Goal: Task Accomplishment & Management: Manage account settings

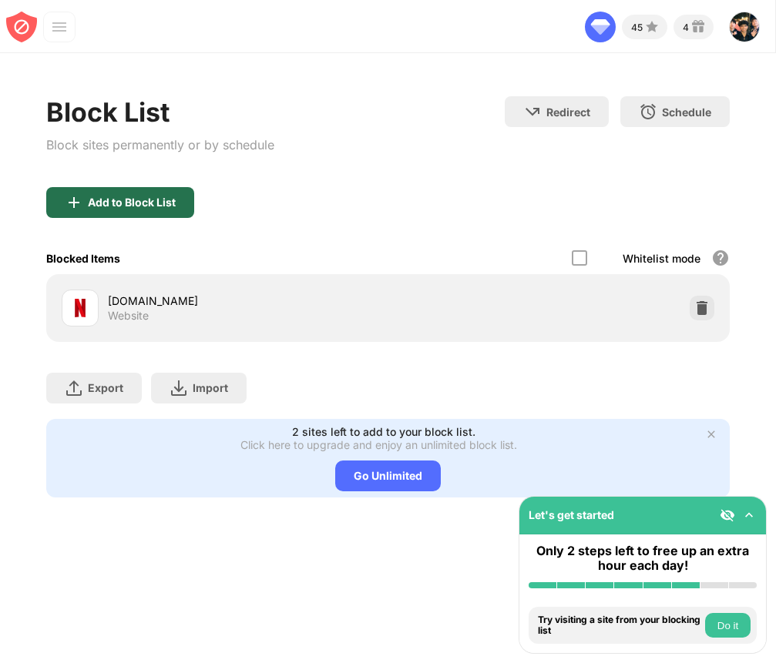
click at [138, 207] on div "Add to Block List" at bounding box center [132, 202] width 88 height 12
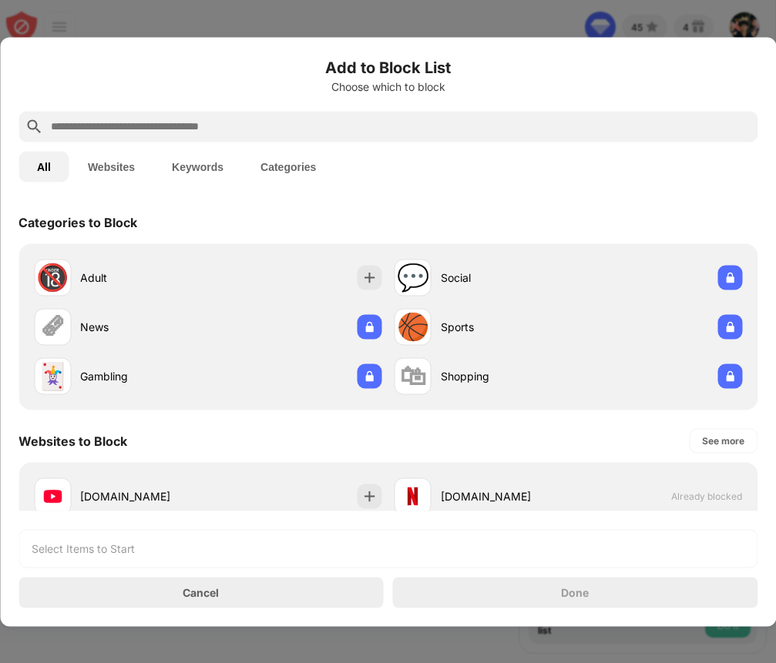
click at [196, 129] on input "text" at bounding box center [400, 126] width 702 height 18
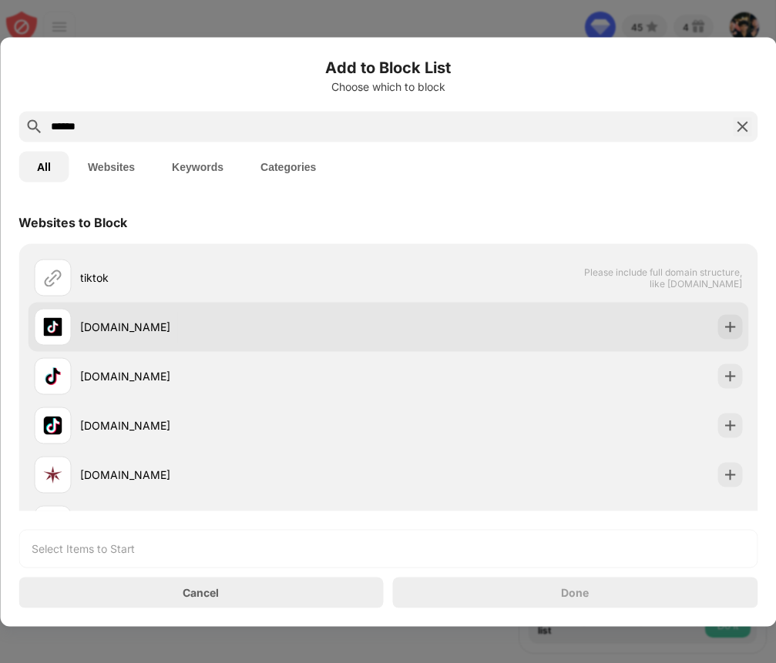
type input "******"
click at [733, 313] on div "[DOMAIN_NAME]" at bounding box center [388, 326] width 720 height 49
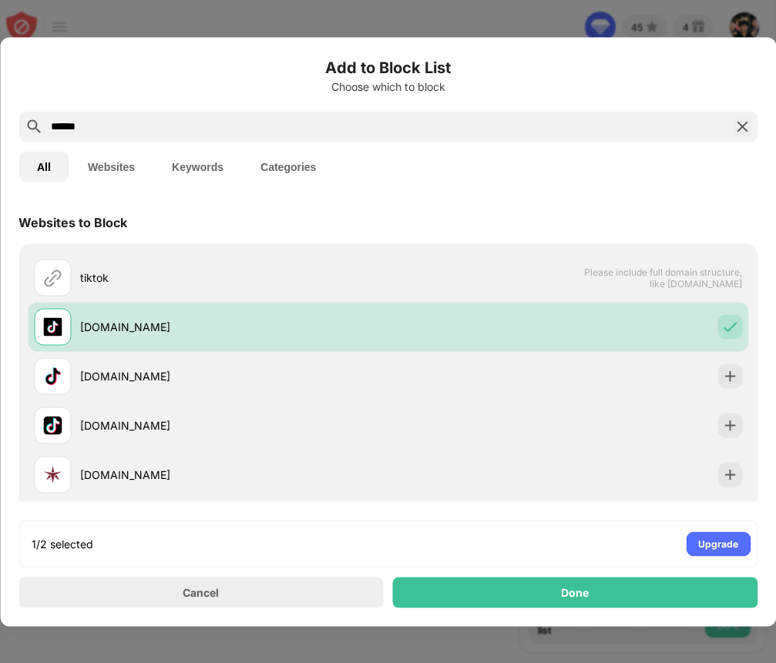
click at [735, 126] on img at bounding box center [742, 126] width 18 height 18
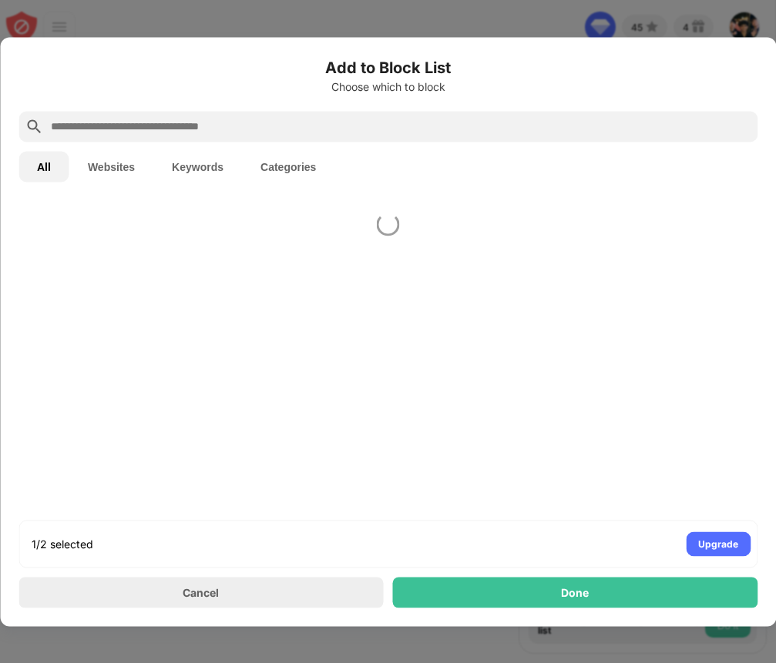
click at [655, 136] on div at bounding box center [387, 126] width 739 height 31
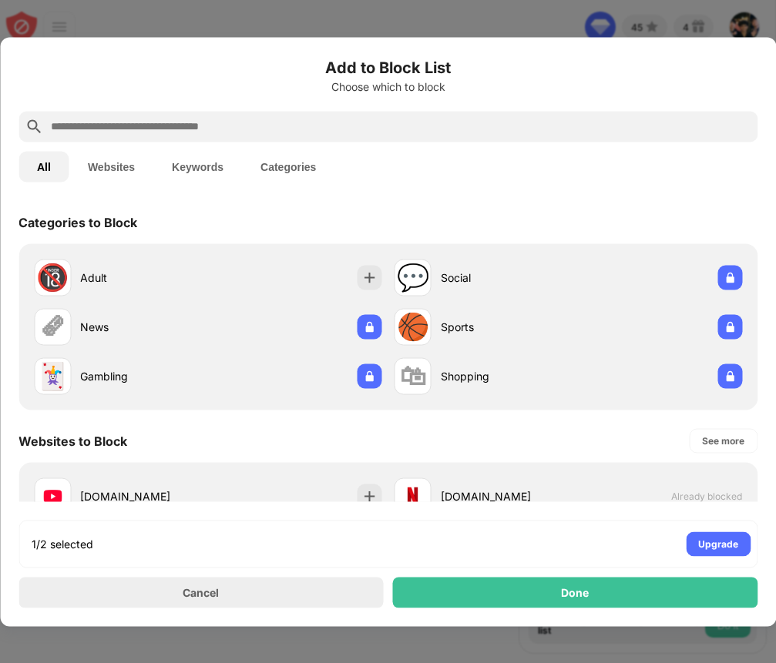
click at [655, 126] on input "text" at bounding box center [400, 126] width 702 height 18
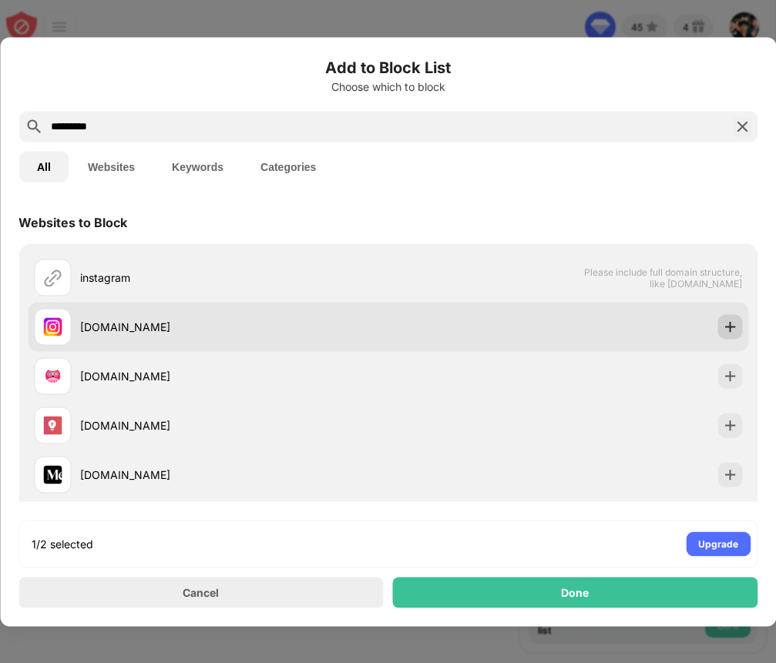
type input "*********"
click at [727, 319] on img at bounding box center [729, 326] width 15 height 15
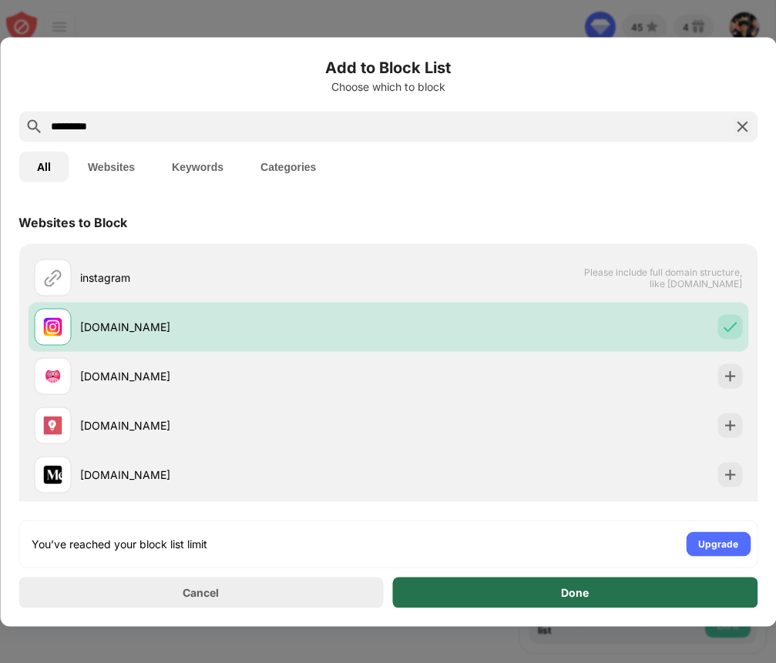
click at [619, 593] on div "Done" at bounding box center [575, 592] width 365 height 31
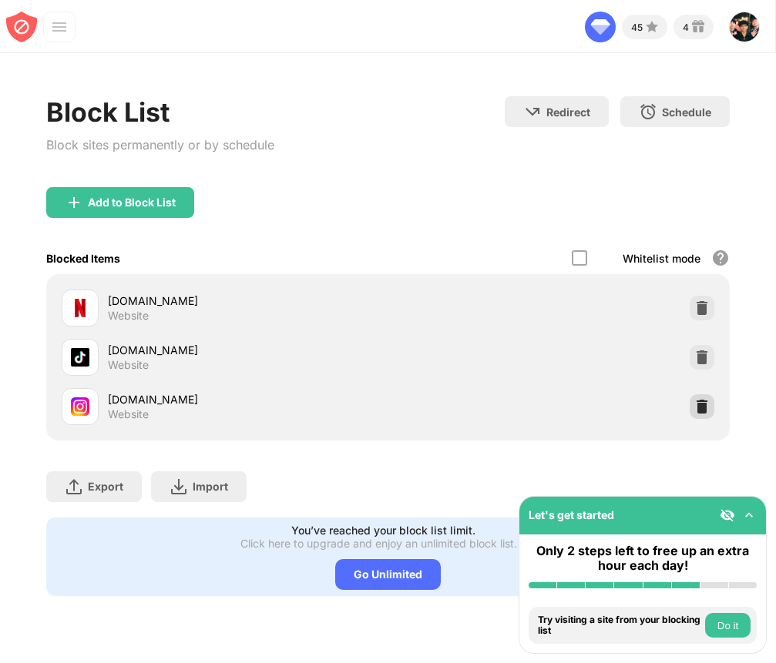
click at [706, 400] on img at bounding box center [701, 406] width 15 height 15
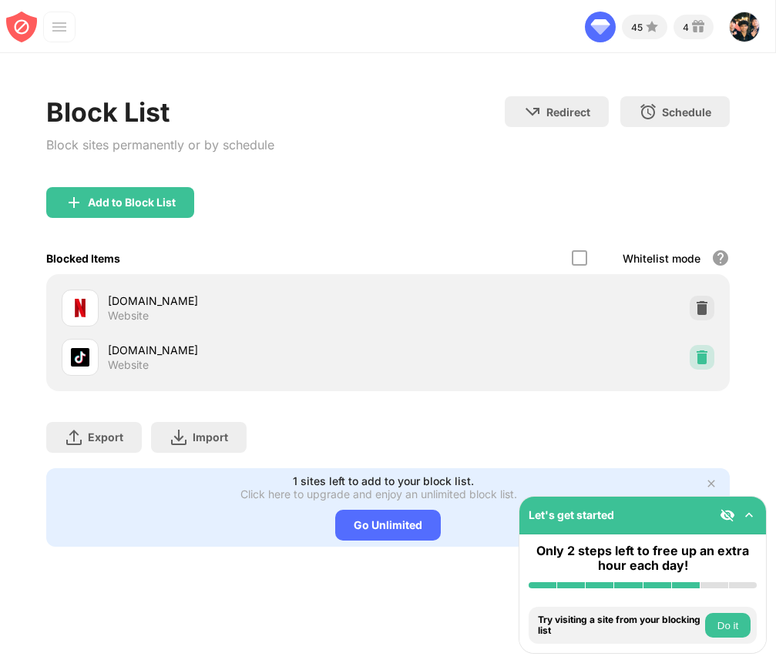
click at [698, 363] on img at bounding box center [701, 357] width 15 height 15
